Goal: Information Seeking & Learning: Find specific fact

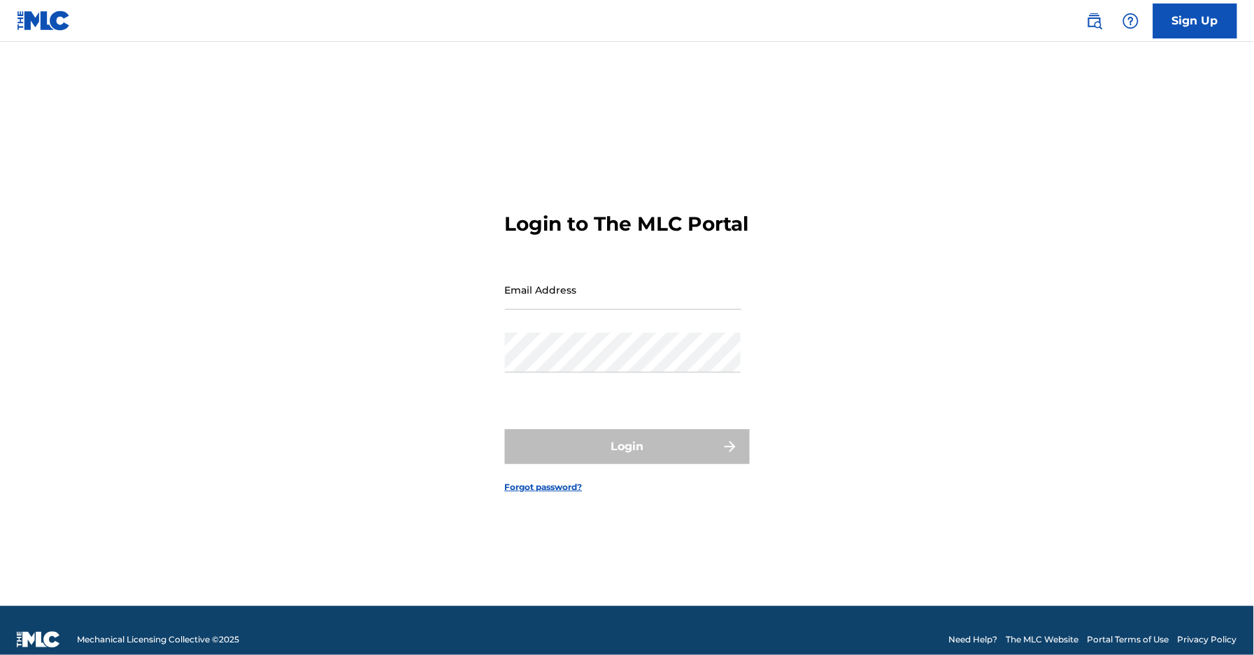
click at [585, 287] on input "Email Address" at bounding box center [623, 290] width 236 height 40
type input "[EMAIL_ADDRESS][DOMAIN_NAME]"
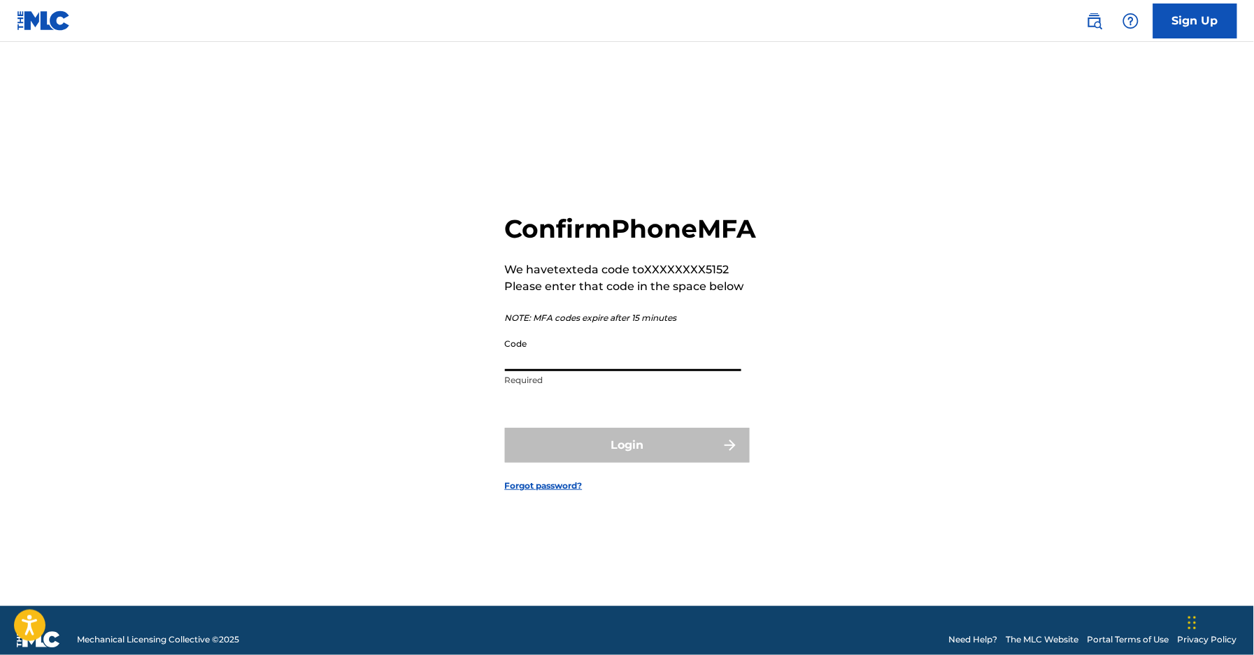
click at [631, 371] on input "Code" at bounding box center [623, 351] width 236 height 40
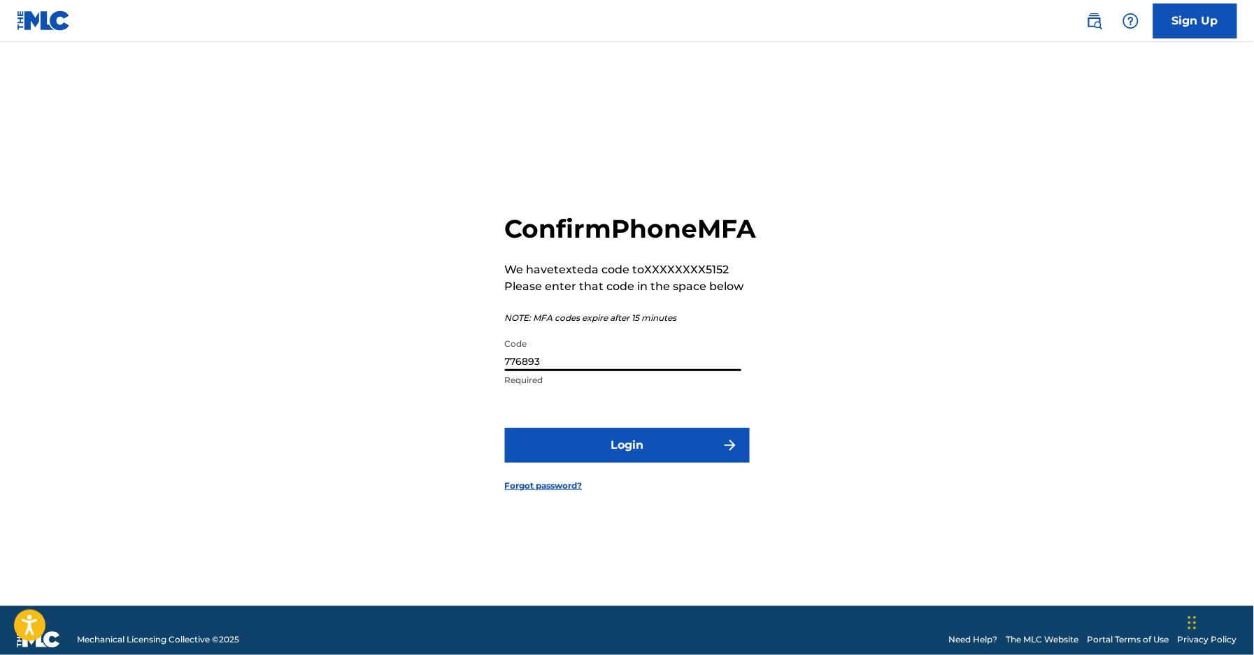
type input "776893"
click at [687, 450] on button "Login" at bounding box center [627, 445] width 245 height 35
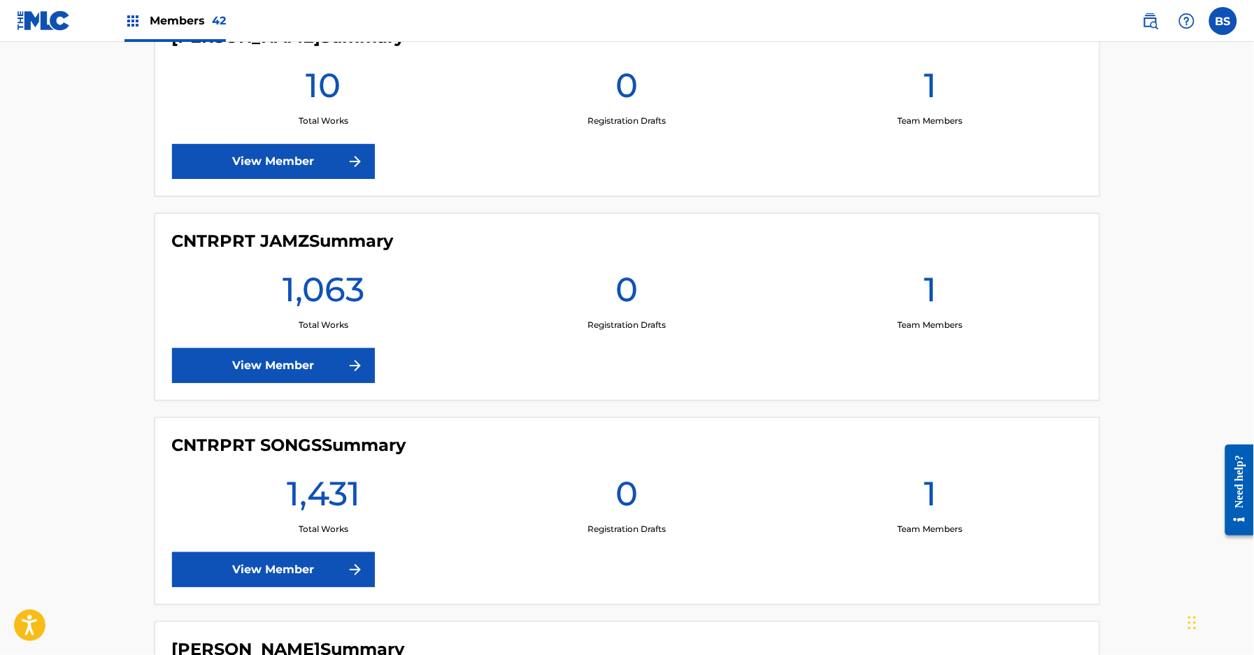
scroll to position [1517, 0]
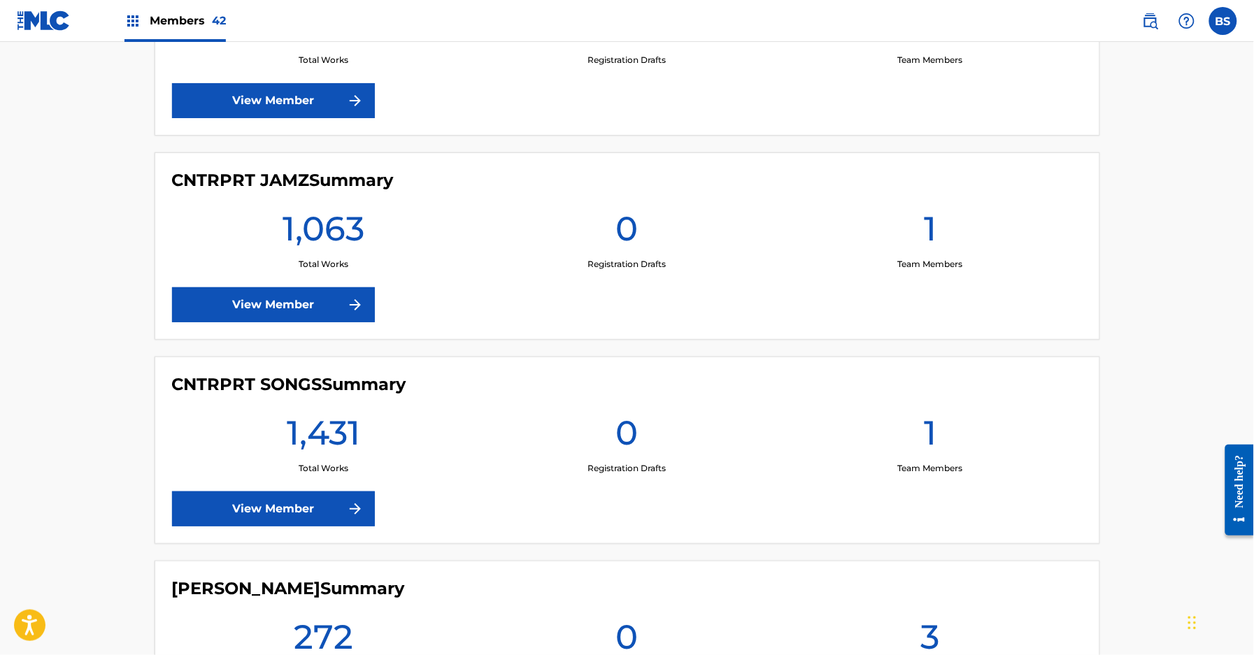
click at [322, 516] on link "View Member" at bounding box center [273, 509] width 203 height 35
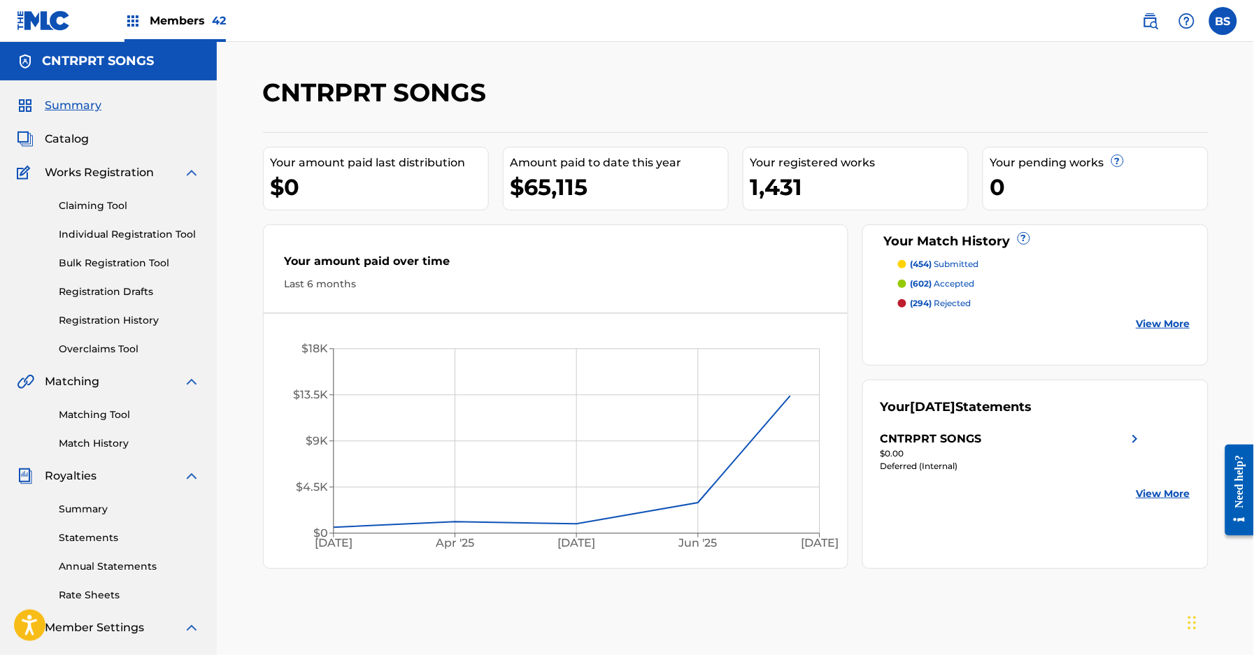
click at [59, 131] on span "Catalog" at bounding box center [67, 139] width 44 height 17
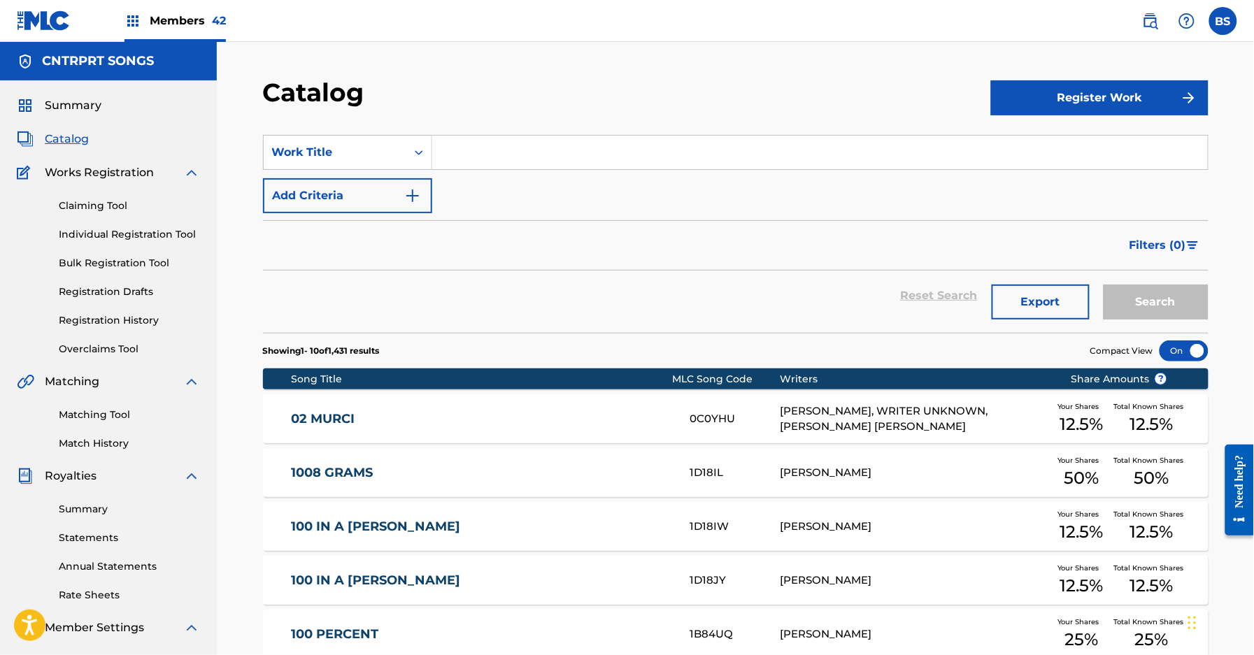
click at [478, 150] on input "Search Form" at bounding box center [819, 153] width 775 height 34
paste input "GRINDER"
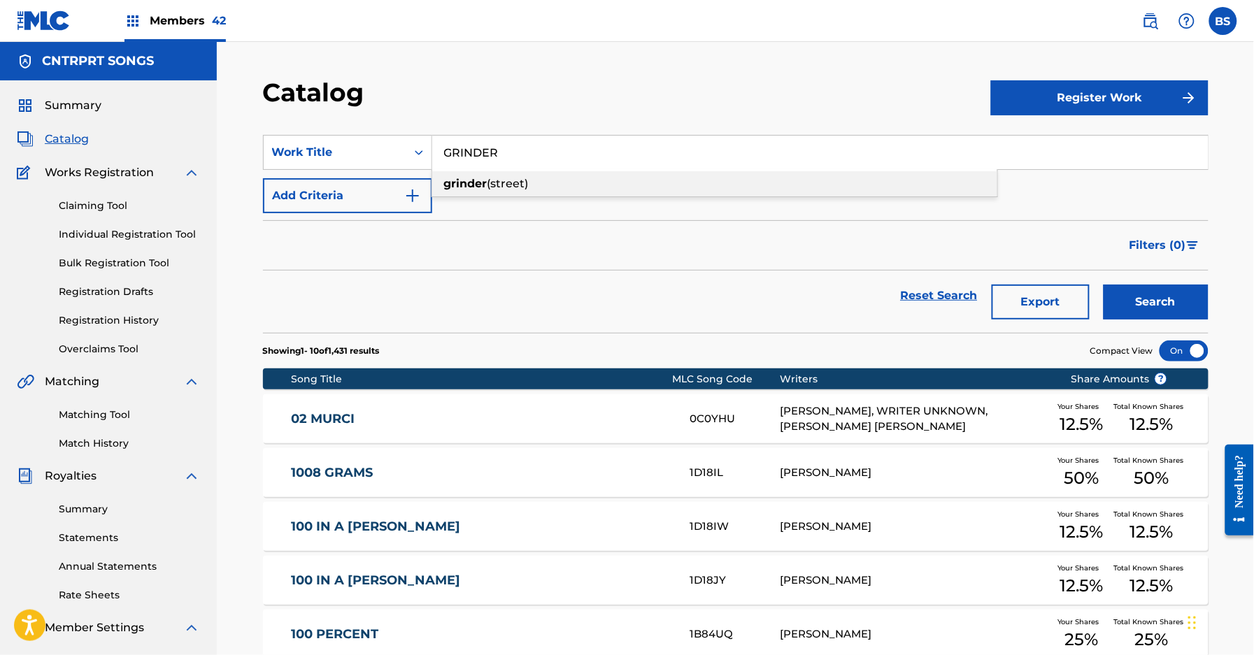
click at [536, 177] on div "grinder (street)" at bounding box center [714, 183] width 565 height 25
click at [1148, 301] on button "Search" at bounding box center [1155, 302] width 105 height 35
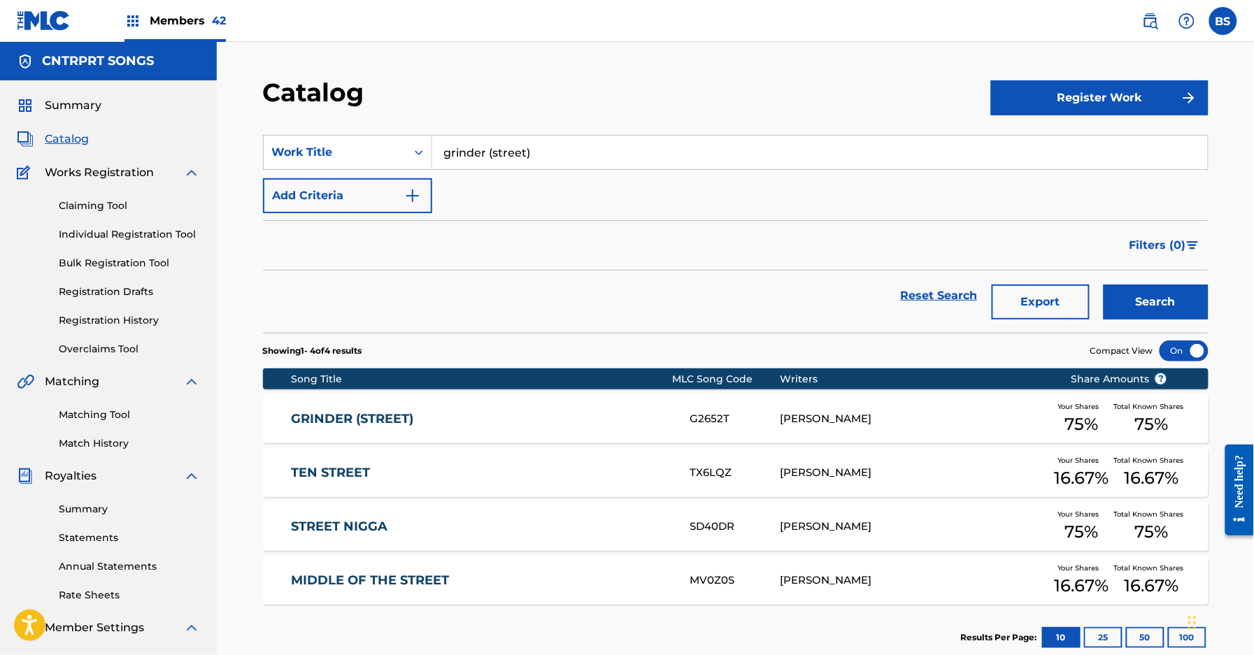
drag, startPoint x: 485, startPoint y: 151, endPoint x: 736, endPoint y: 193, distance: 254.5
click at [746, 187] on div "SearchWithCriteriacbfc3d7d-fe75-43d2-81f8-c3fd9b4589e4 Work Title grinder (stre…" at bounding box center [735, 174] width 945 height 78
type input "grinder"
click at [1103, 285] on button "Search" at bounding box center [1155, 302] width 105 height 35
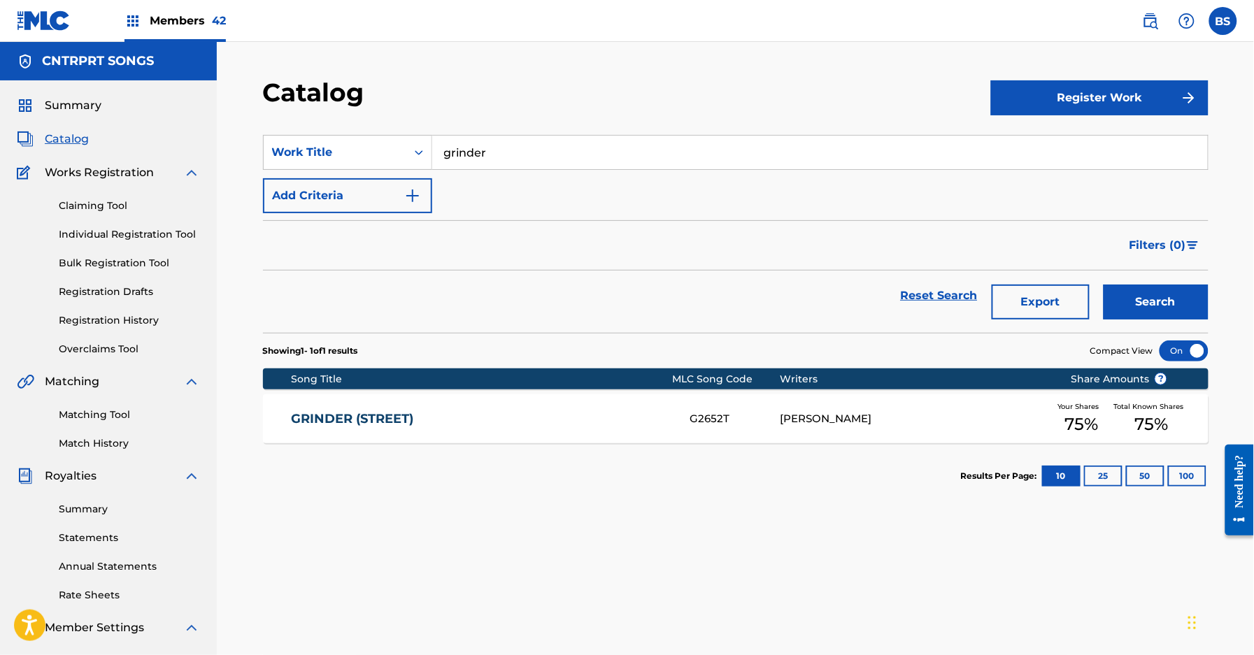
click at [557, 417] on link "GRINDER (STREET)" at bounding box center [481, 419] width 380 height 16
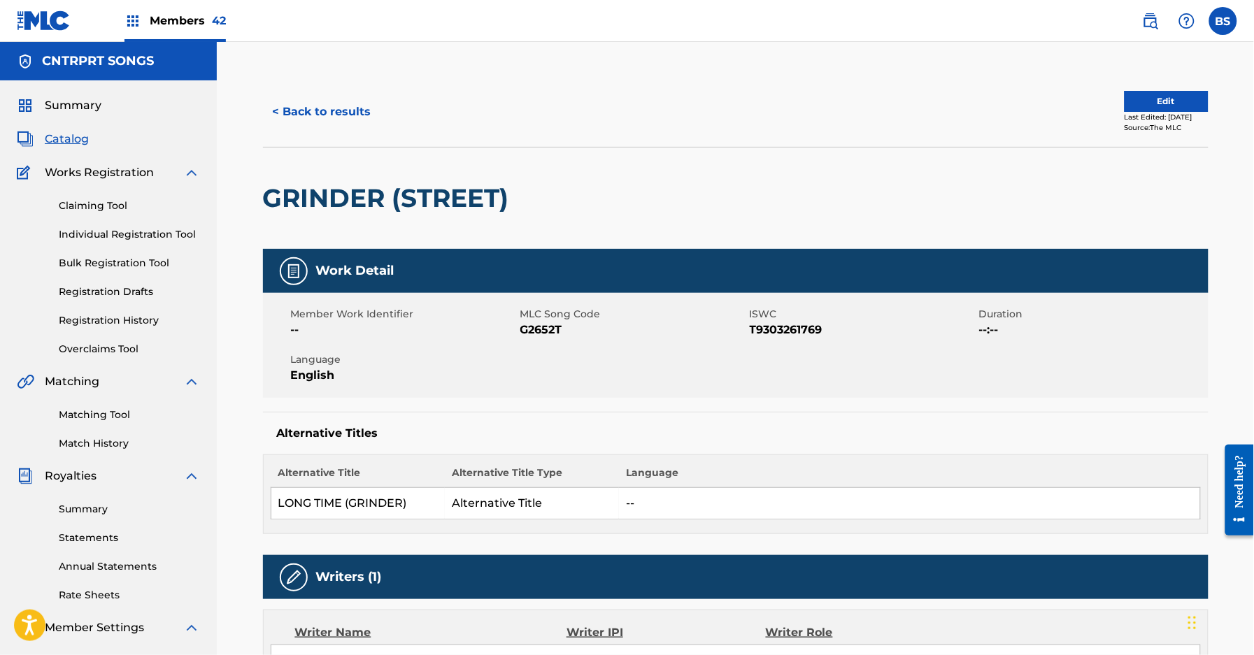
drag, startPoint x: 87, startPoint y: 102, endPoint x: 132, endPoint y: 110, distance: 46.2
click at [89, 101] on span "Summary" at bounding box center [73, 105] width 57 height 17
